Goal: Task Accomplishment & Management: Complete application form

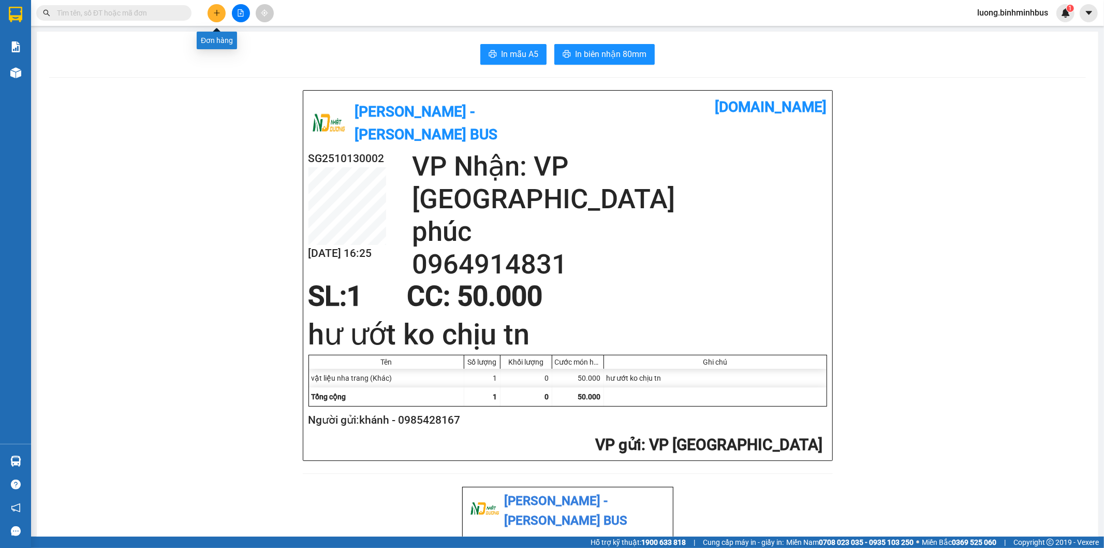
scroll to position [317, 0]
click at [1086, 13] on icon "caret-down" at bounding box center [1088, 12] width 9 height 9
click at [1025, 10] on span "luong.binhminhbus" at bounding box center [1012, 12] width 87 height 13
click at [995, 39] on li "Đăng xuất" at bounding box center [1012, 32] width 90 height 17
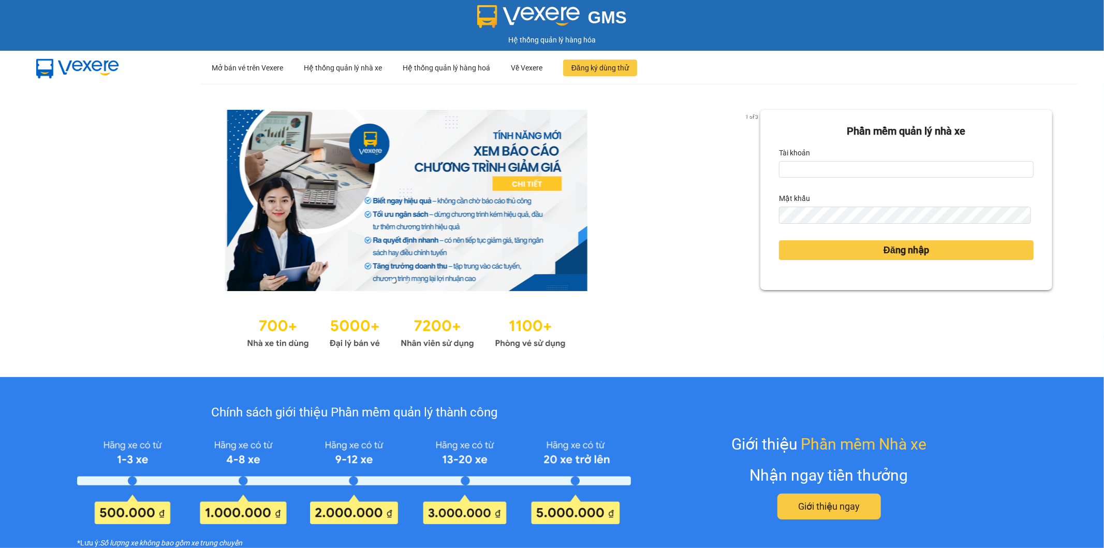
scroll to position [317, 0]
click at [811, 174] on input "luong.binhminhbus" at bounding box center [906, 169] width 255 height 17
type input "daole.binhminhbus"
click at [841, 259] on button "Đăng nhập" at bounding box center [906, 250] width 255 height 20
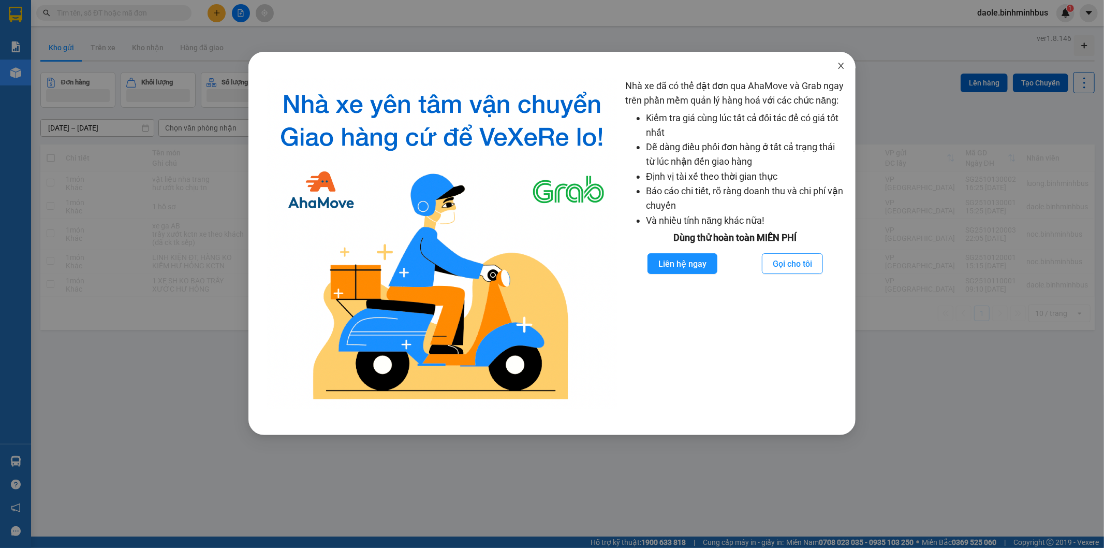
click at [844, 70] on span "Close" at bounding box center [841, 66] width 29 height 29
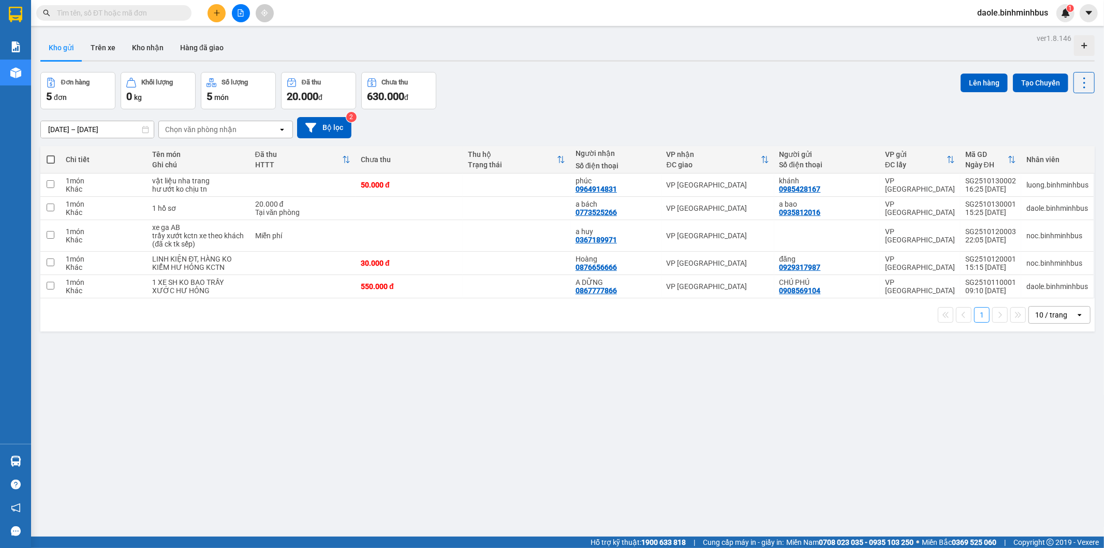
click at [215, 10] on icon "plus" at bounding box center [216, 12] width 7 height 7
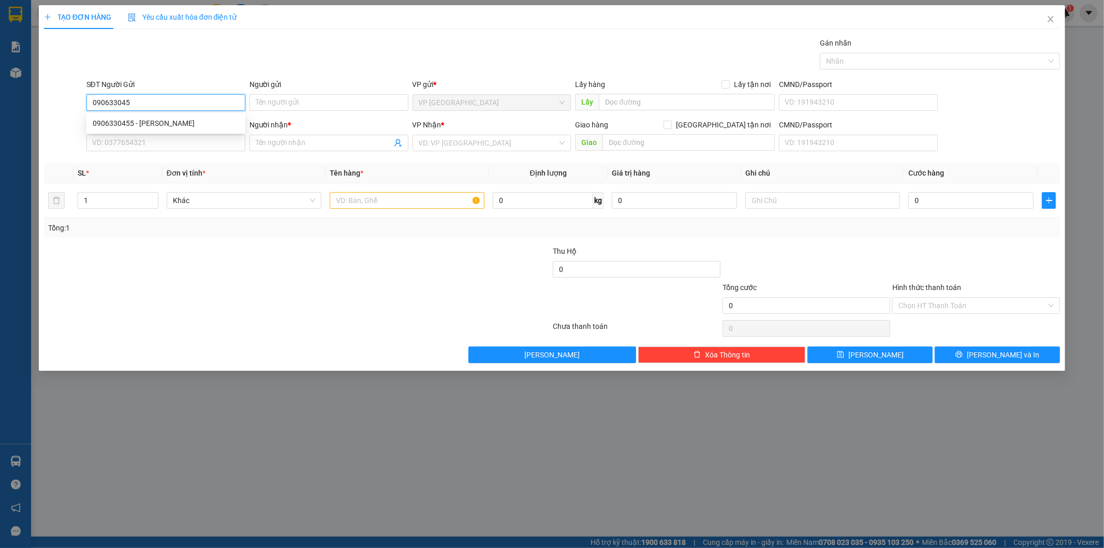
type input "0906330455"
click at [196, 122] on div "0906330455 - Hiếu Nguyễn" at bounding box center [166, 122] width 146 height 11
type input "Hiếu Nguyễn"
type input "0326237141"
type input "hiếu"
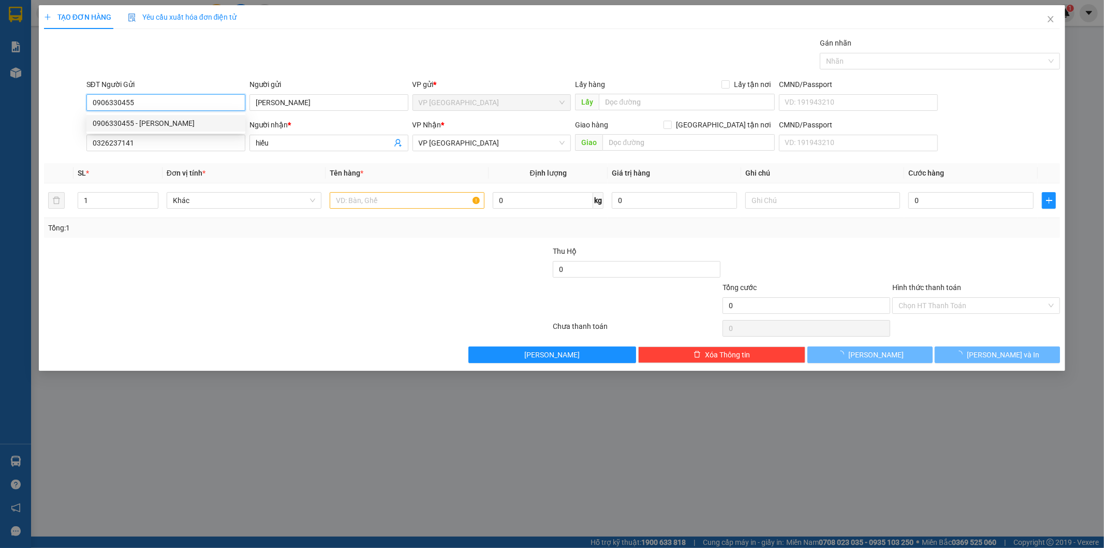
type input "20.000"
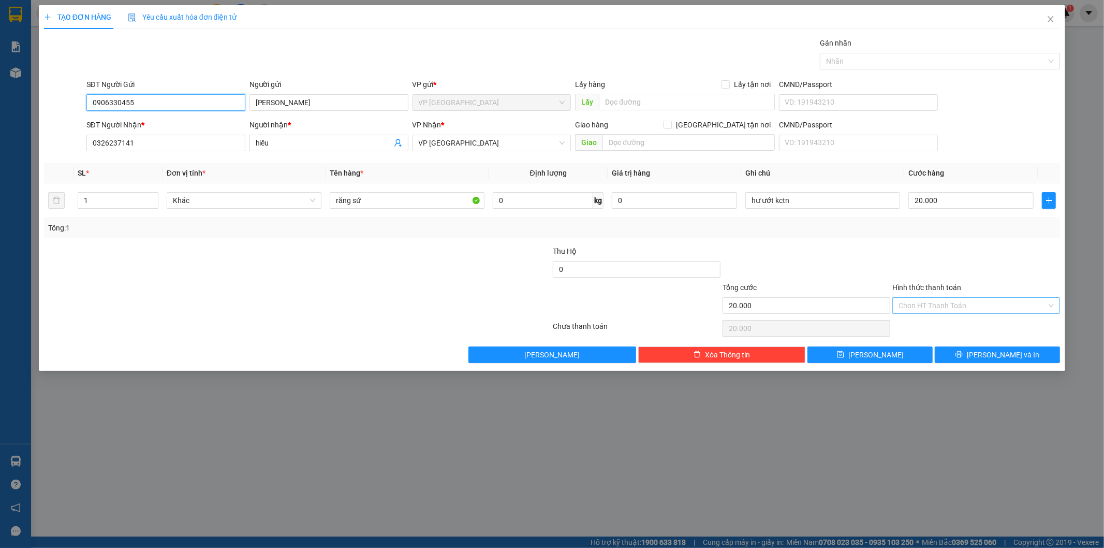
type input "0906330455"
click at [973, 301] on input "Hình thức thanh toán" at bounding box center [973, 306] width 148 height 16
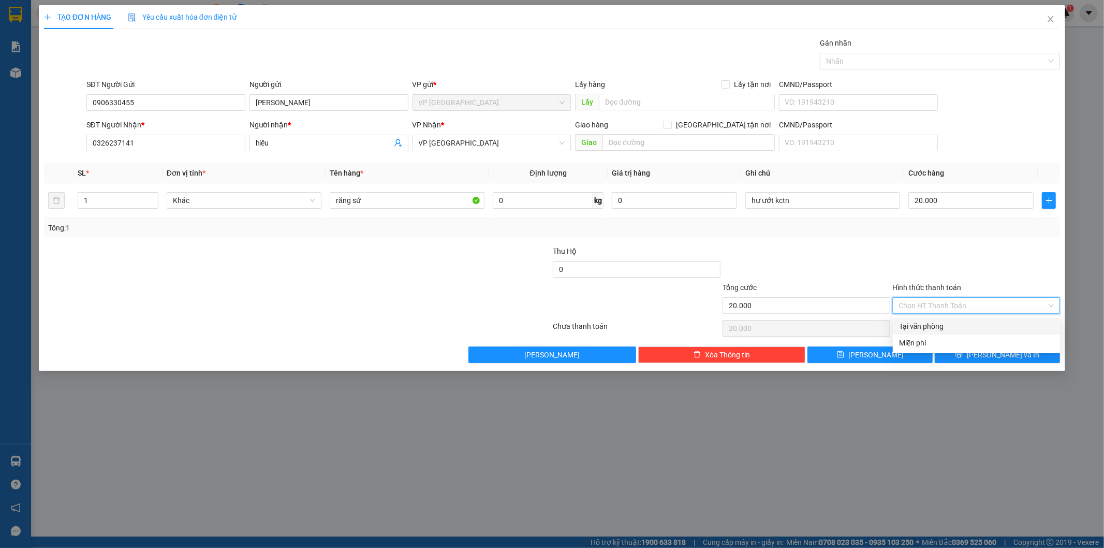
click at [920, 327] on div "Tại văn phòng" at bounding box center [976, 325] width 155 height 11
type input "0"
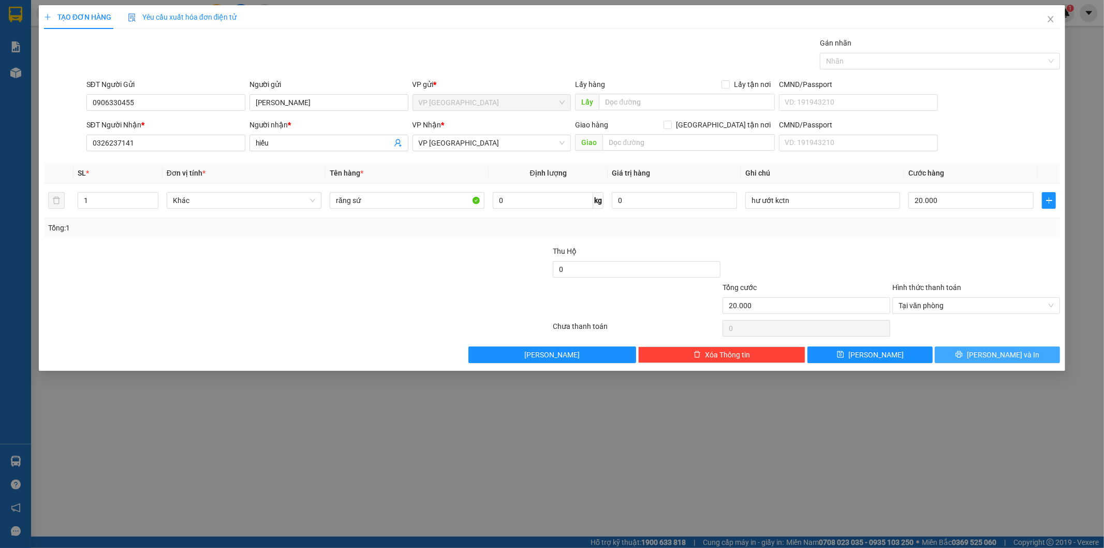
click at [976, 353] on button "Lưu và In" at bounding box center [997, 354] width 125 height 17
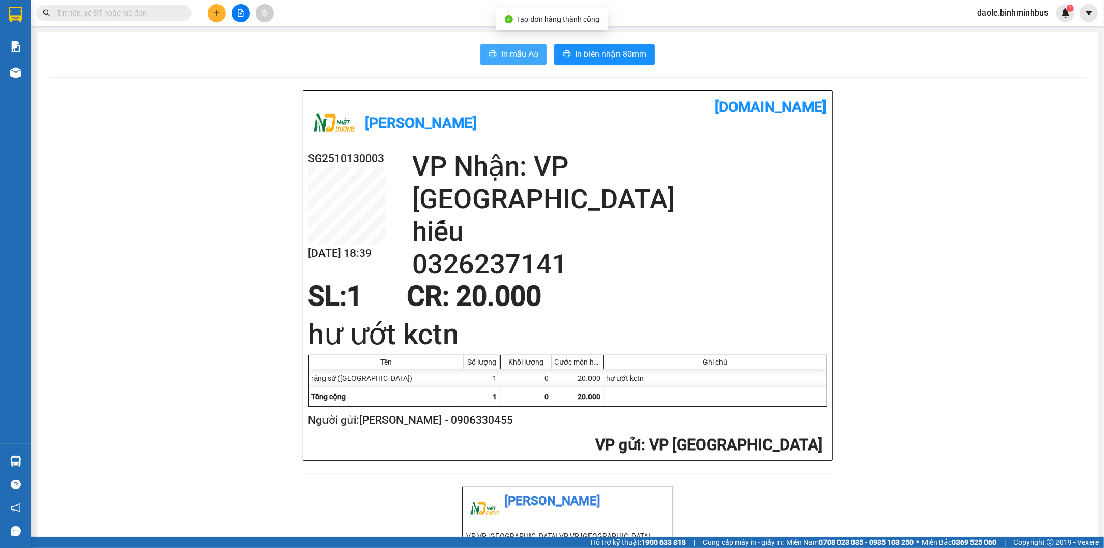
click at [513, 48] on span "In mẫu A5" at bounding box center [519, 54] width 37 height 13
click at [607, 49] on span "In biên nhận 80mm" at bounding box center [610, 54] width 71 height 13
